Goal: Transaction & Acquisition: Purchase product/service

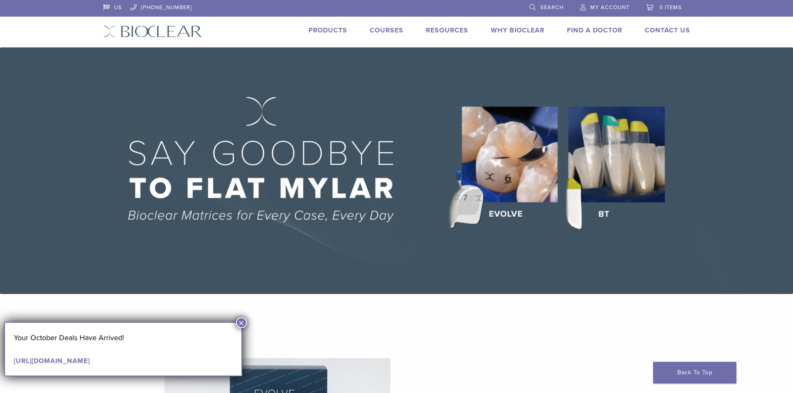
click at [537, 6] on link "Search" at bounding box center [546, 6] width 34 height 12
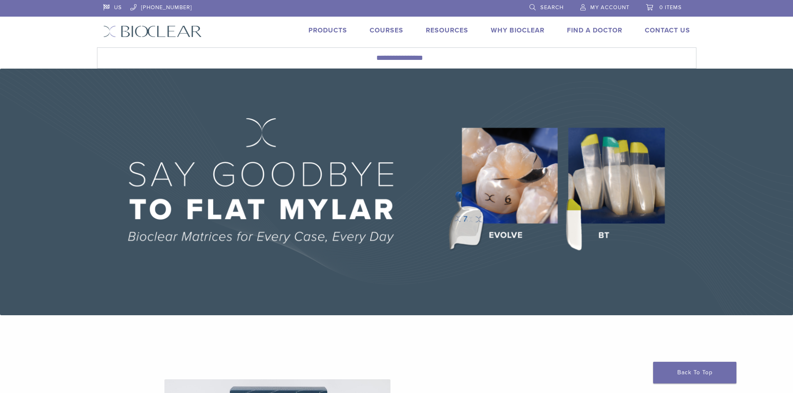
click at [598, 5] on span "My Account" at bounding box center [609, 7] width 39 height 7
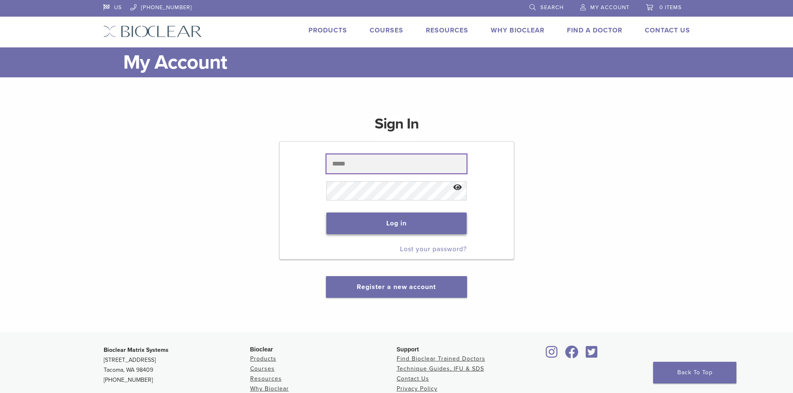
type input "**********"
click at [344, 217] on button "Log in" at bounding box center [396, 224] width 140 height 22
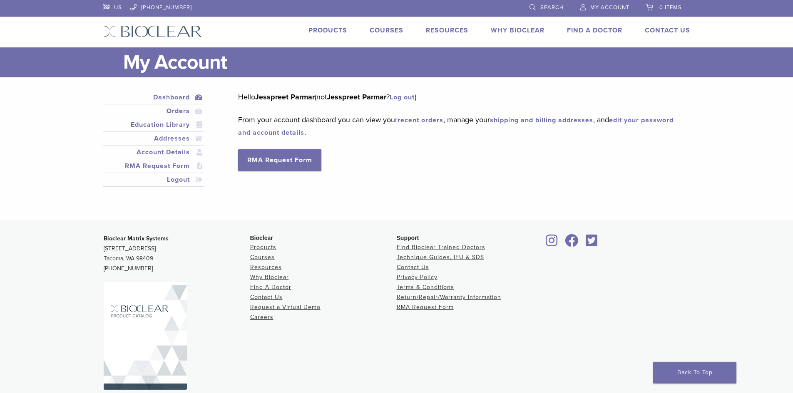
click at [341, 33] on link "Products" at bounding box center [327, 30] width 39 height 8
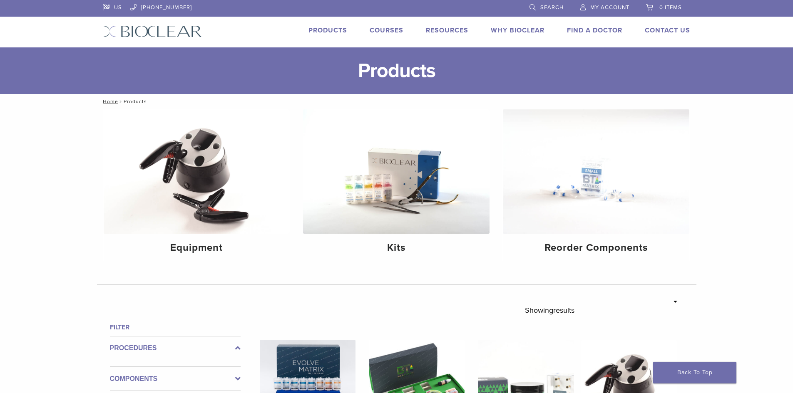
click at [608, 7] on span "My Account" at bounding box center [609, 7] width 39 height 7
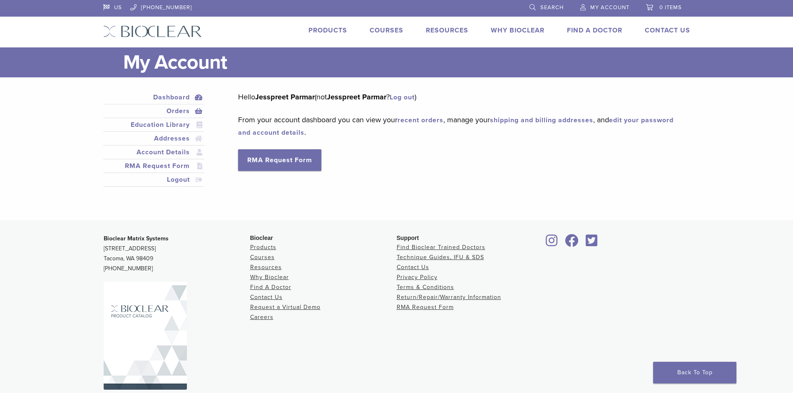
click at [190, 113] on link "Orders" at bounding box center [154, 111] width 98 height 10
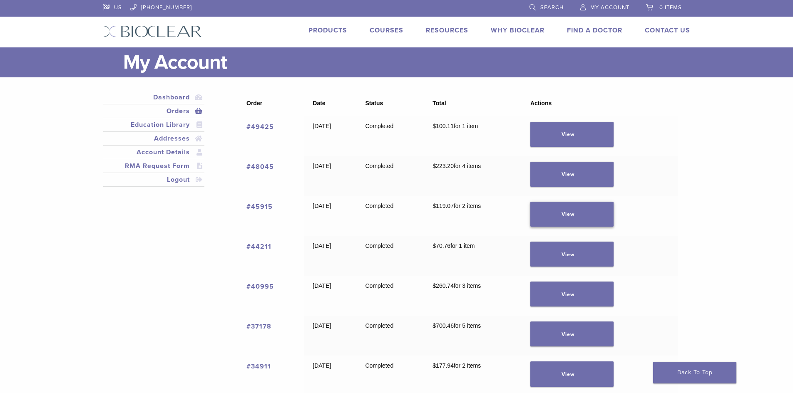
click at [574, 218] on link "View" at bounding box center [571, 214] width 83 height 25
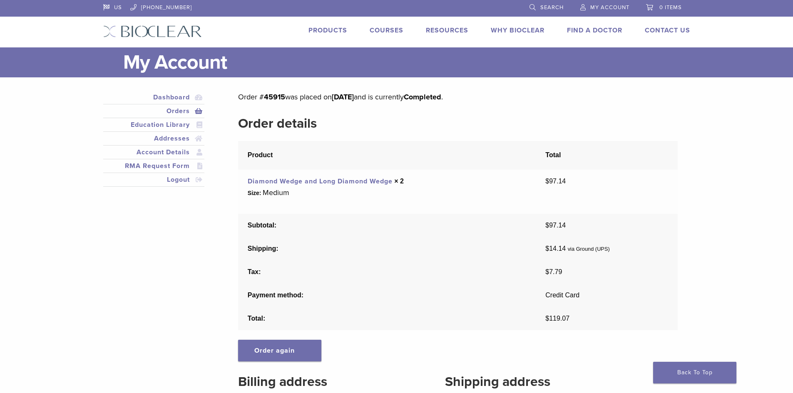
click at [337, 34] on link "Products" at bounding box center [327, 30] width 39 height 8
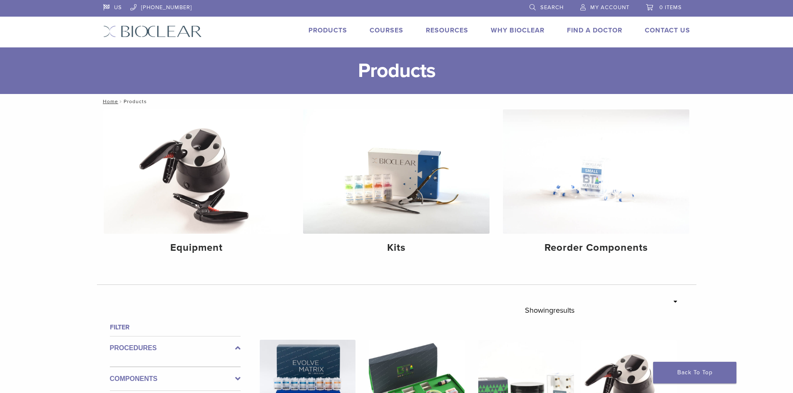
click at [616, 160] on img at bounding box center [596, 171] width 186 height 124
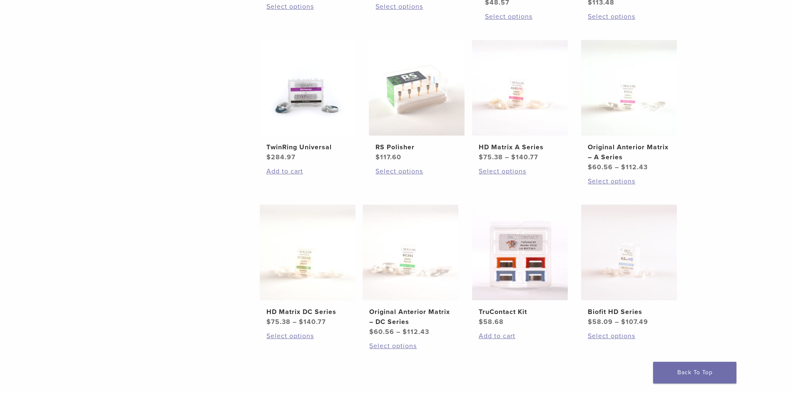
scroll to position [333, 0]
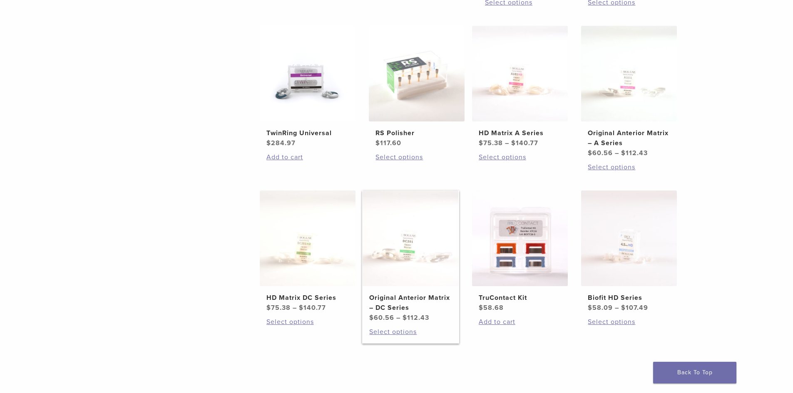
click at [419, 231] on img at bounding box center [411, 239] width 96 height 96
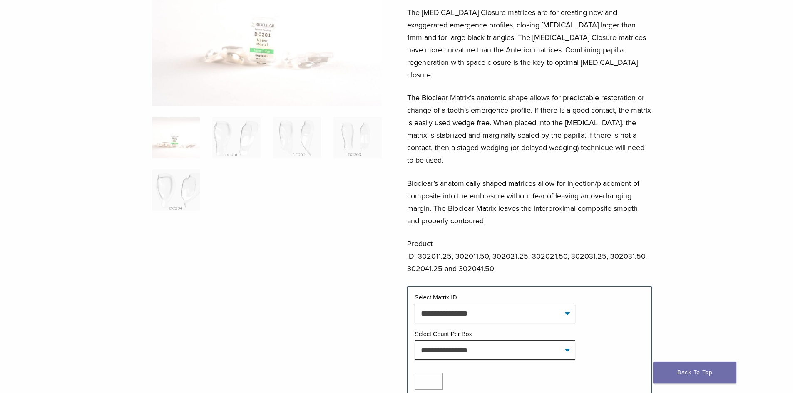
scroll to position [125, 0]
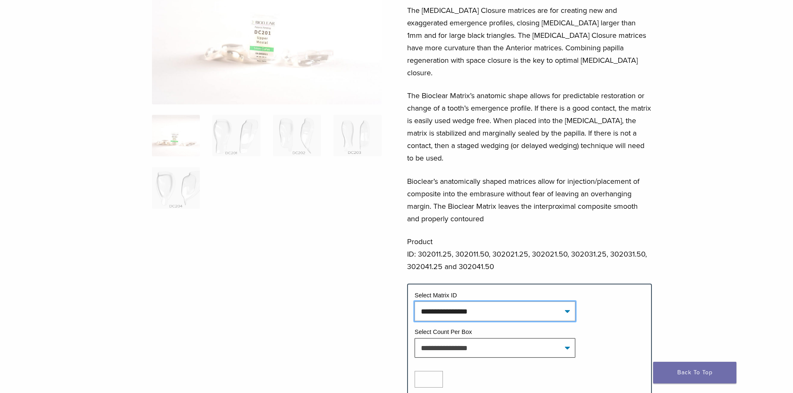
click at [479, 302] on select "**********" at bounding box center [495, 311] width 161 height 19
